Goal: Download file/media

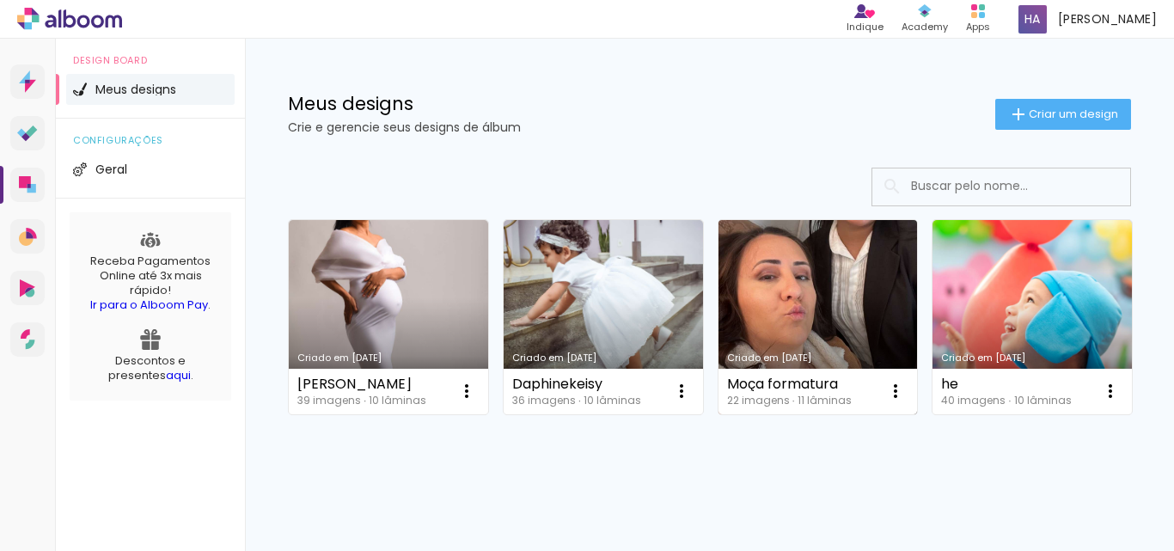
click at [798, 298] on link "Criado em [DATE]" at bounding box center [817, 317] width 199 height 194
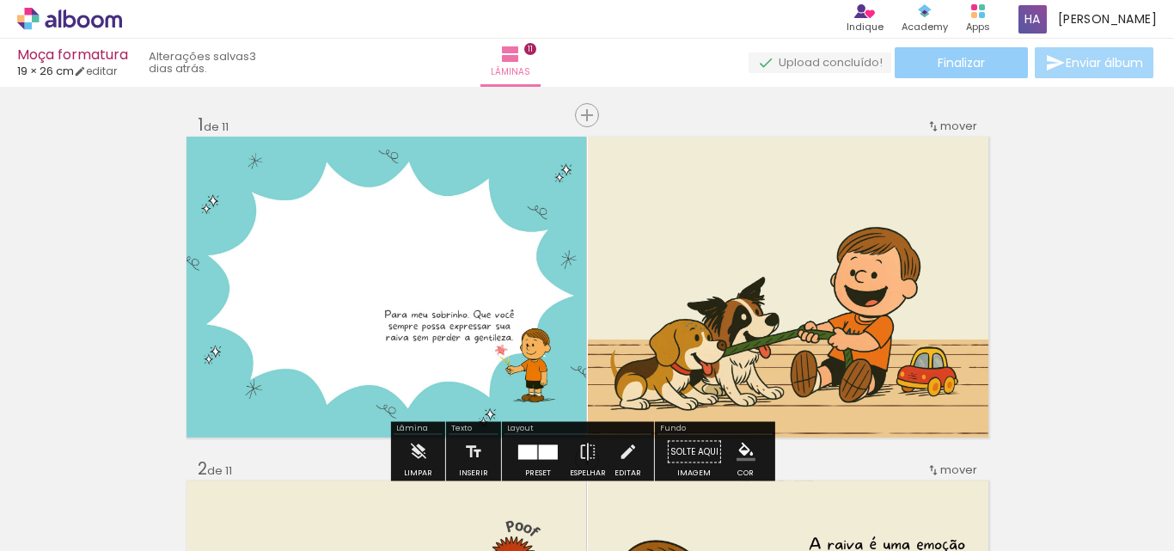
click at [955, 68] on span "Finalizar" at bounding box center [961, 63] width 47 height 12
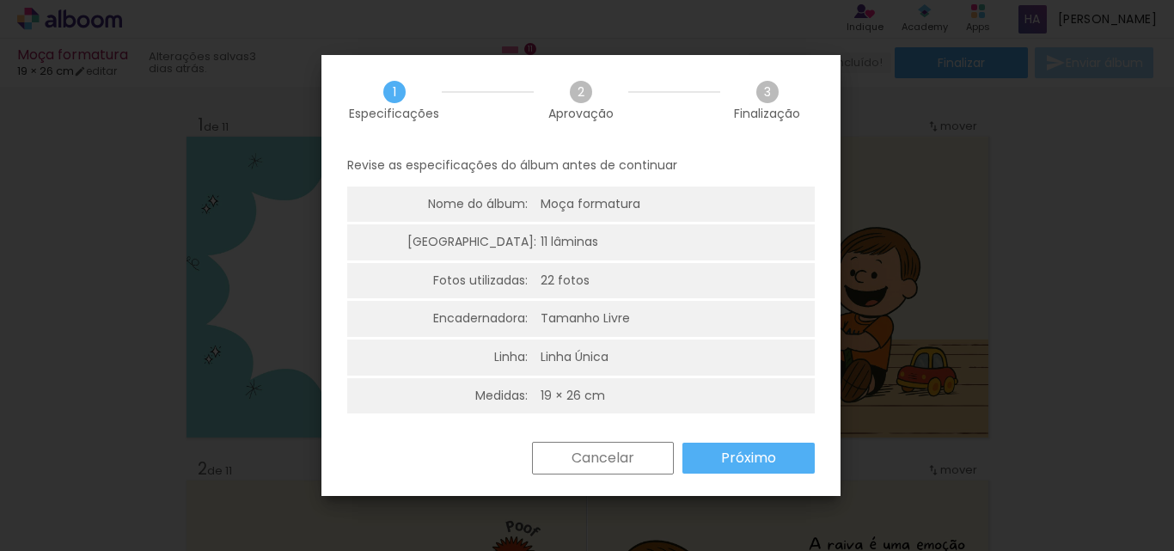
click at [0, 0] on slot "Próximo" at bounding box center [0, 0] width 0 height 0
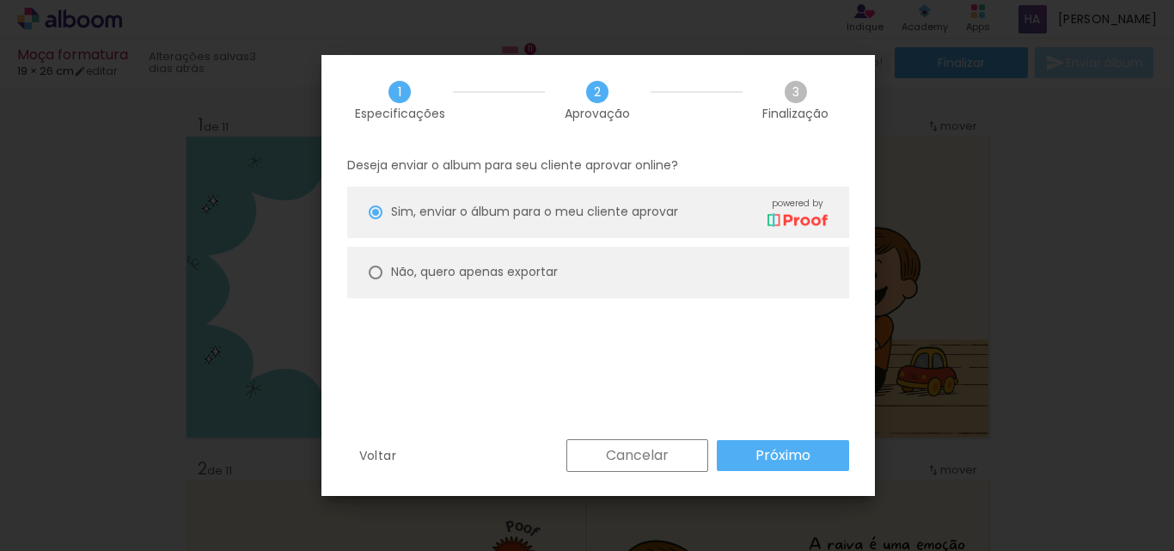
click at [383, 276] on paper-radio-button "Não, quero apenas exportar" at bounding box center [598, 273] width 502 height 52
type paper-radio-button "on"
click at [0, 0] on slot "Próximo" at bounding box center [0, 0] width 0 height 0
type input "Alta, 300 DPI"
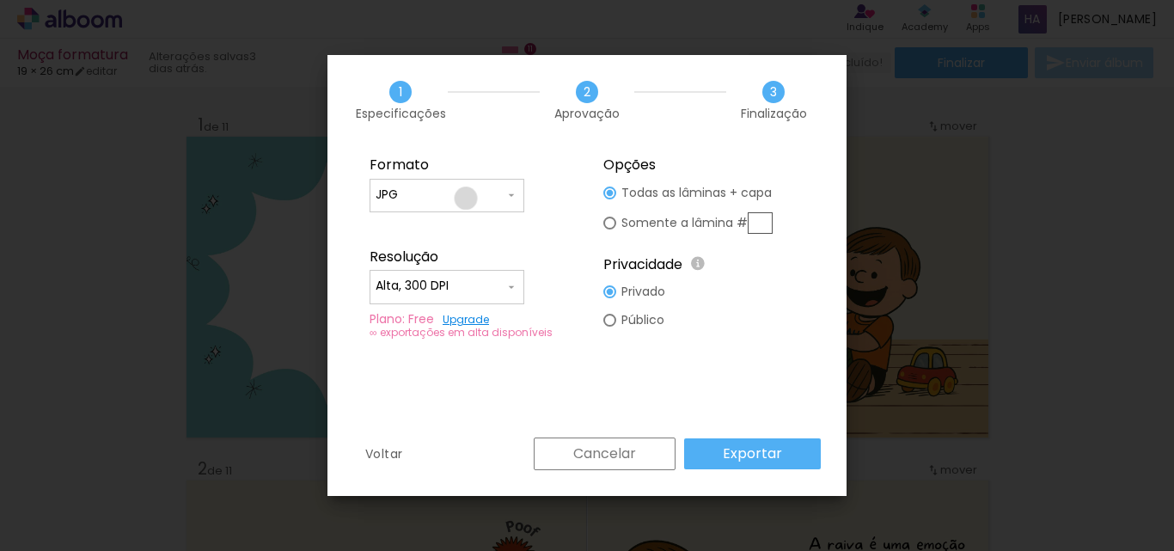
click at [466, 199] on input "JPG" at bounding box center [440, 194] width 129 height 17
click at [412, 226] on paper-item "PDF" at bounding box center [447, 227] width 155 height 34
type input "PDF"
click at [0, 0] on slot "Exportar" at bounding box center [0, 0] width 0 height 0
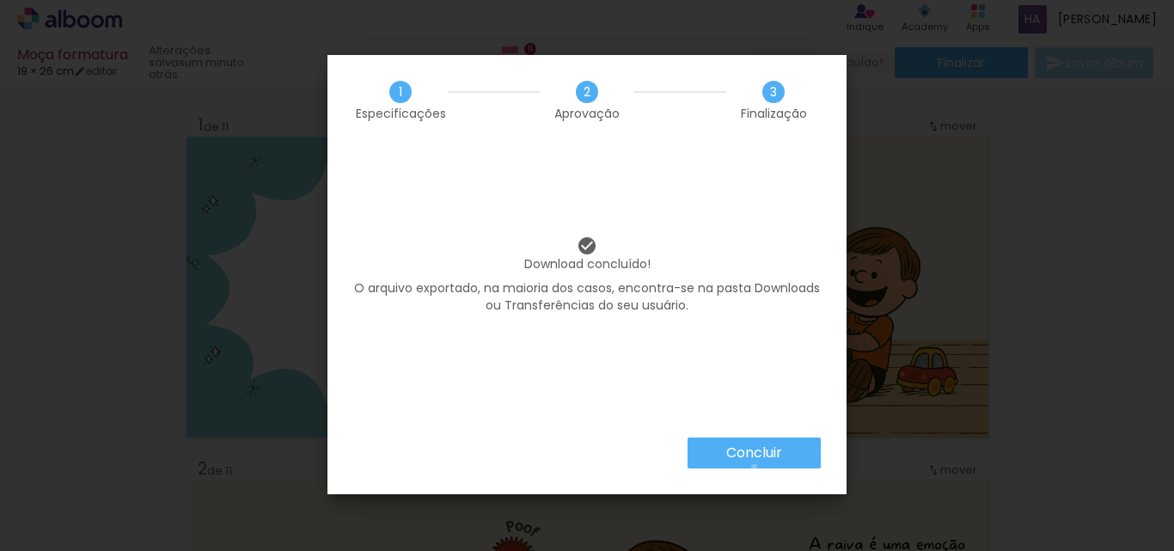
click at [753, 467] on paper-button "Concluir" at bounding box center [754, 452] width 133 height 31
